Goal: Book appointment/travel/reservation

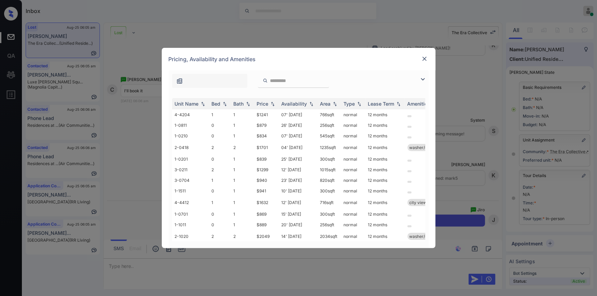
scroll to position [5386, 0]
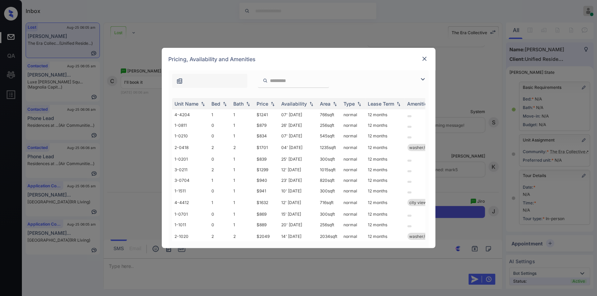
click at [423, 79] on img at bounding box center [423, 79] width 8 height 8
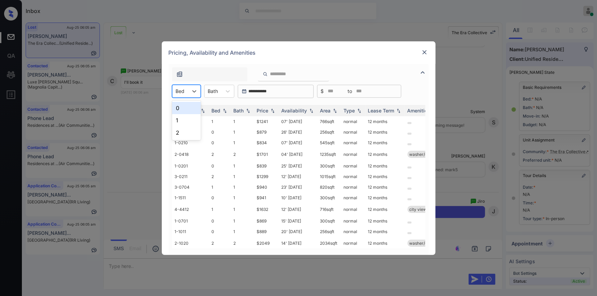
click at [188, 93] on div "Bed" at bounding box center [181, 91] width 16 height 10
click at [181, 119] on div "1" at bounding box center [186, 120] width 29 height 12
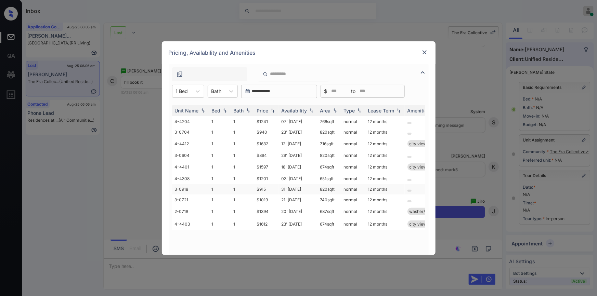
click at [260, 189] on td "$915" at bounding box center [266, 189] width 25 height 11
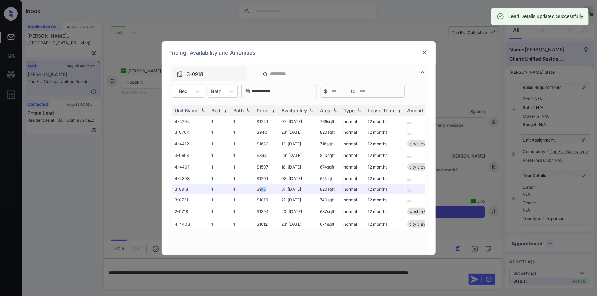
click at [422, 49] on img at bounding box center [424, 52] width 7 height 7
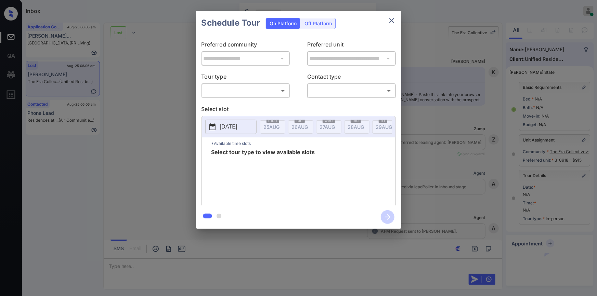
scroll to position [5431, 0]
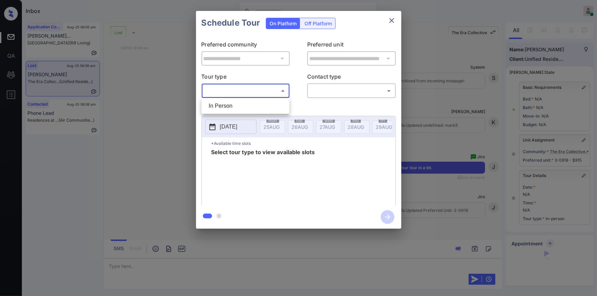
click at [229, 92] on body "Inbox Jiro Alonzo Online Set yourself offline Set yourself on break Profile Swi…" at bounding box center [298, 148] width 597 height 296
drag, startPoint x: 223, startPoint y: 107, endPoint x: 312, endPoint y: 96, distance: 90.4
click at [224, 107] on li "In Person" at bounding box center [245, 106] width 85 height 12
type input "********"
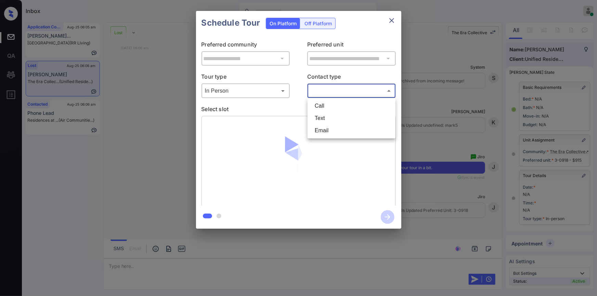
drag, startPoint x: 326, startPoint y: 94, endPoint x: 328, endPoint y: 116, distance: 21.3
click at [326, 95] on body "Inbox Jiro Alonzo Online Set yourself offline Set yourself on break Profile Swi…" at bounding box center [298, 148] width 597 height 296
click at [325, 119] on li "Text" at bounding box center [351, 118] width 85 height 12
type input "****"
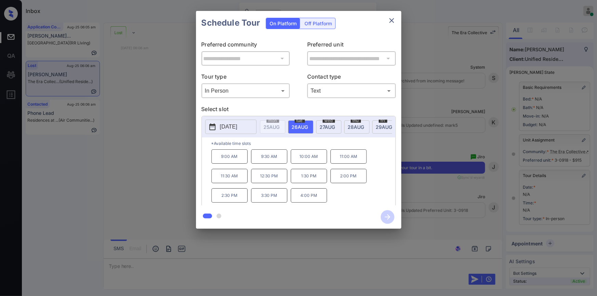
click at [311, 160] on p "10:00 AM" at bounding box center [309, 157] width 36 height 14
click at [390, 220] on icon "button" at bounding box center [388, 218] width 14 height 14
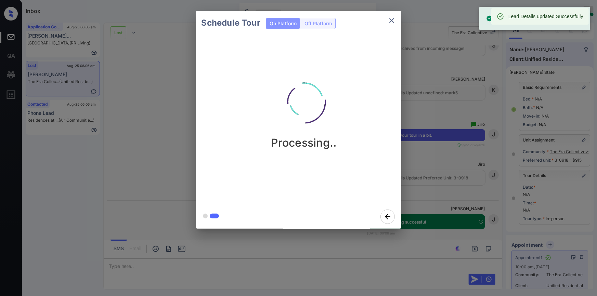
click at [391, 21] on icon "close" at bounding box center [392, 20] width 5 height 5
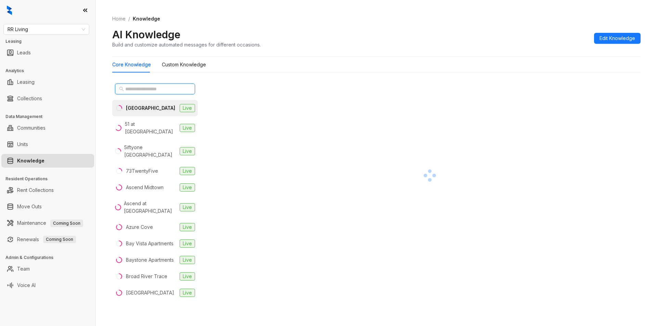
click at [132, 90] on input "text" at bounding box center [155, 89] width 60 height 8
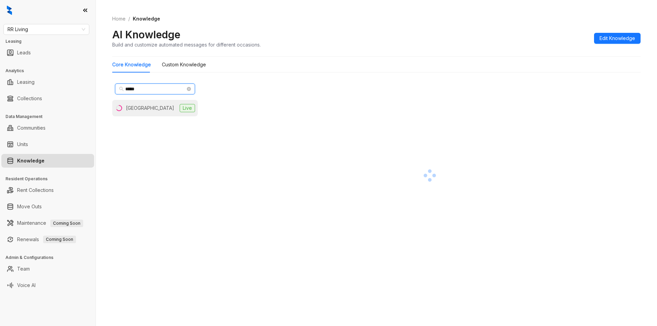
type input "*****"
click at [145, 111] on div "[GEOGRAPHIC_DATA]" at bounding box center [150, 108] width 48 height 8
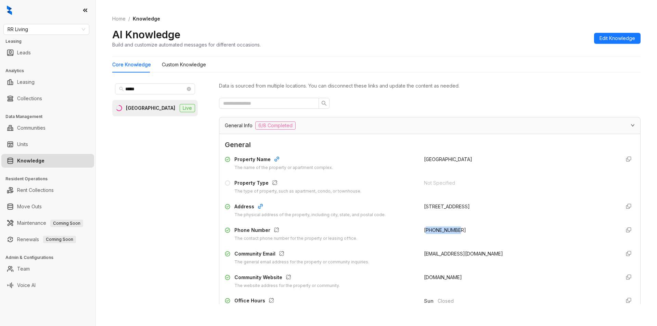
drag, startPoint x: 421, startPoint y: 234, endPoint x: 463, endPoint y: 232, distance: 41.8
click at [463, 232] on div "+15015486268" at bounding box center [519, 234] width 191 height 15
click at [415, 236] on div "Phone Number The contact phone number for the property or leasing office. +1501…" at bounding box center [430, 234] width 410 height 15
drag, startPoint x: 414, startPoint y: 227, endPoint x: 462, endPoint y: 229, distance: 48.0
click at [462, 229] on div "Phone Number The contact phone number for the property or leasing office. +1501…" at bounding box center [430, 234] width 410 height 15
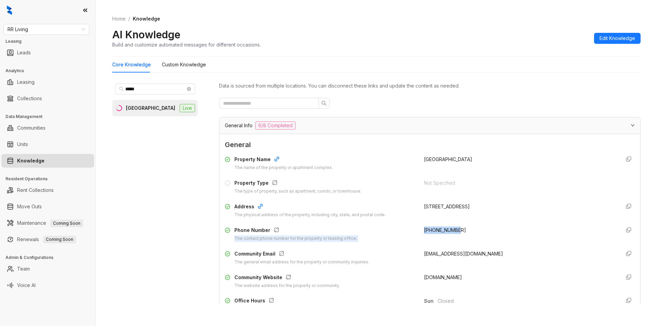
click at [453, 242] on div "Property Name The name of the property or apartment complex. Woodland Oaks Prop…" at bounding box center [430, 222] width 410 height 139
drag, startPoint x: 417, startPoint y: 229, endPoint x: 465, endPoint y: 227, distance: 48.0
click at [465, 227] on div "Phone Number The contact phone number for the property or leasing office. +1501…" at bounding box center [430, 234] width 410 height 15
copy span "+15015486268"
drag, startPoint x: 434, startPoint y: 254, endPoint x: 505, endPoint y: 257, distance: 71.3
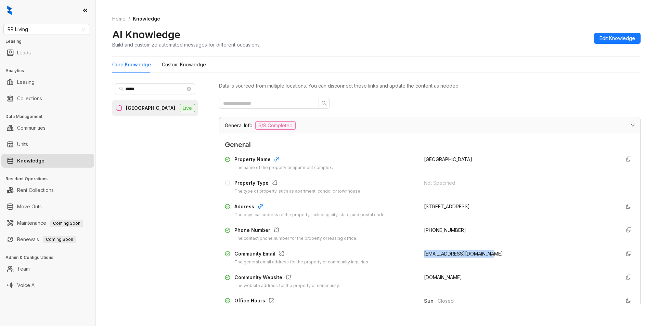
click at [505, 256] on div "woodlandoaks@rrliving.com" at bounding box center [519, 257] width 191 height 15
copy span "woodlandoaks@rrliving.com"
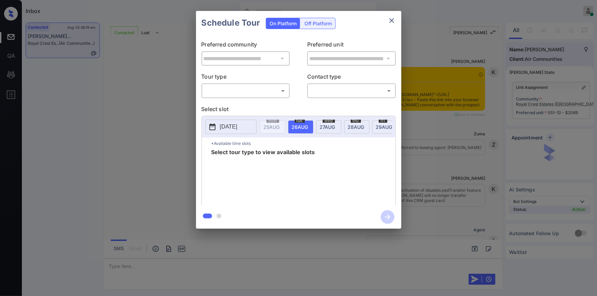
scroll to position [1054, 0]
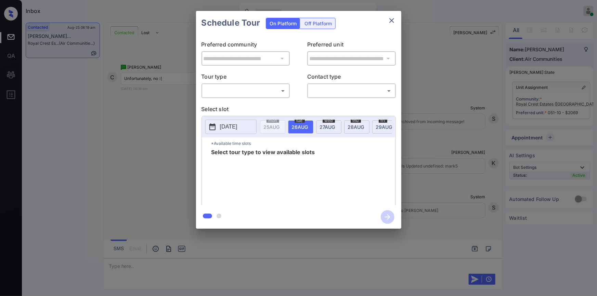
click at [231, 93] on body "Inbox [PERSON_NAME] Online Set yourself offline Set yourself on break Profile S…" at bounding box center [298, 148] width 597 height 296
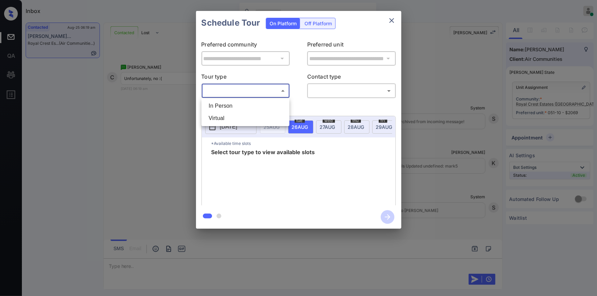
click at [226, 101] on li "In Person" at bounding box center [245, 106] width 85 height 12
type input "********"
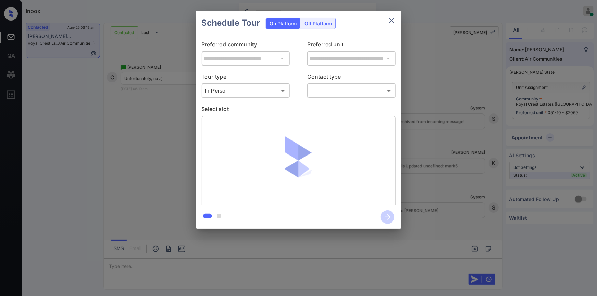
drag, startPoint x: 358, startPoint y: 85, endPoint x: 352, endPoint y: 110, distance: 25.7
click at [358, 86] on div "​ ​" at bounding box center [351, 91] width 89 height 15
click at [341, 91] on body "Inbox [PERSON_NAME] Online Set yourself offline Set yourself on break Profile S…" at bounding box center [298, 148] width 597 height 296
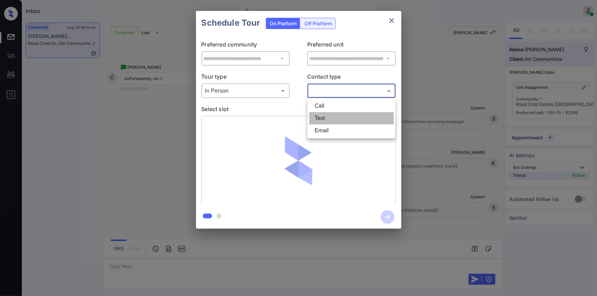
click at [329, 119] on li "Text" at bounding box center [351, 118] width 85 height 12
type input "****"
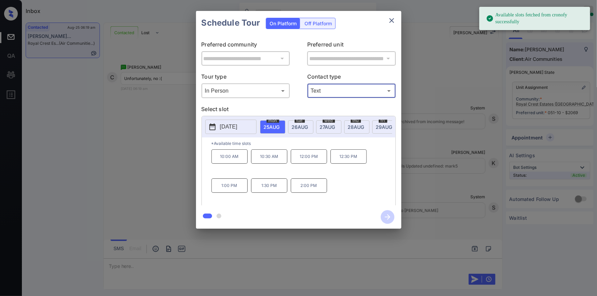
click at [299, 129] on div "[DATE]" at bounding box center [300, 127] width 25 height 13
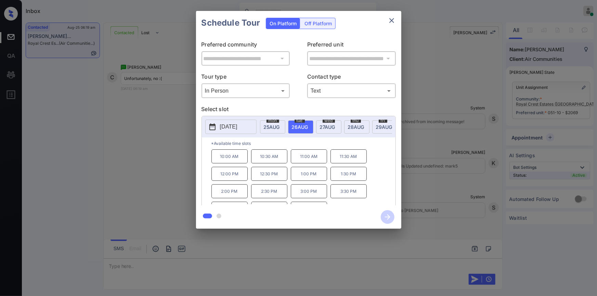
scroll to position [11, 0]
click at [154, 185] on div "**********" at bounding box center [298, 120] width 597 height 240
